Goal: Task Accomplishment & Management: Manage account settings

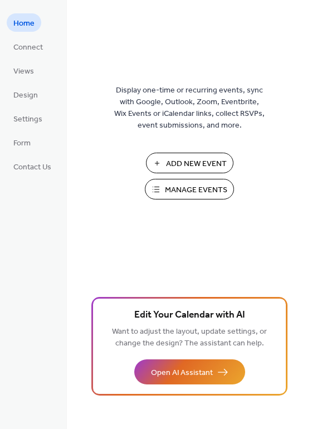
click at [175, 186] on span "Manage Events" at bounding box center [196, 190] width 62 height 12
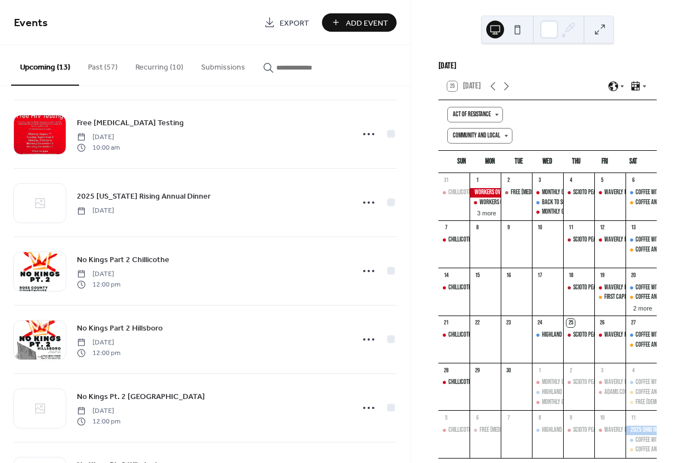
scroll to position [138, 0]
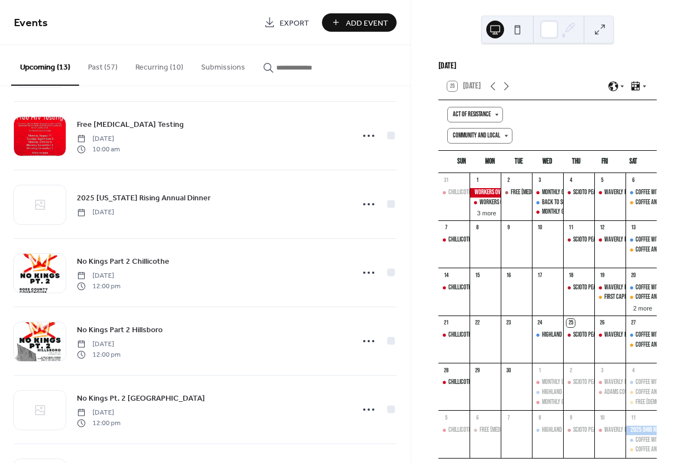
click at [353, 26] on span "Add Event" at bounding box center [367, 23] width 42 height 12
